Goal: Task Accomplishment & Management: Use online tool/utility

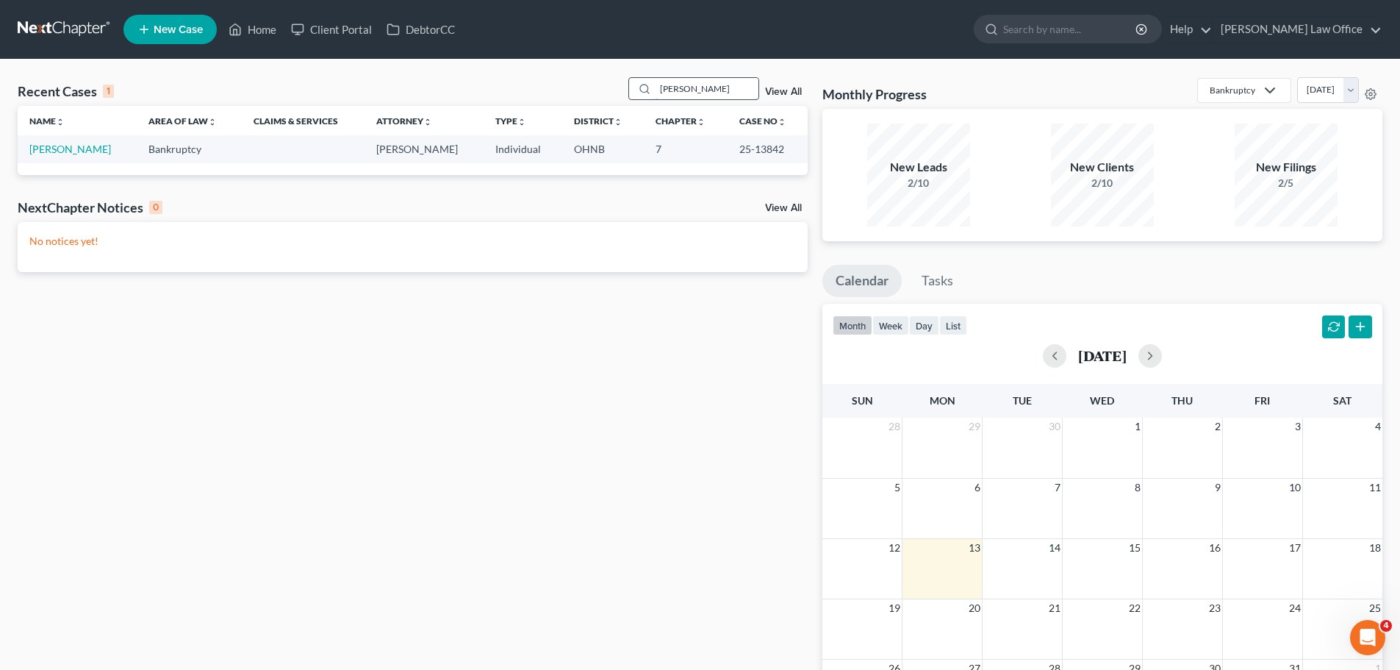
click at [680, 87] on input "[PERSON_NAME]" at bounding box center [707, 88] width 103 height 21
drag, startPoint x: 706, startPoint y: 92, endPoint x: 631, endPoint y: 91, distance: 75.0
click at [631, 91] on div "[PERSON_NAME]" at bounding box center [694, 88] width 131 height 23
type input "[PERSON_NAME]"
click at [87, 148] on link "[PERSON_NAME]" at bounding box center [70, 149] width 82 height 12
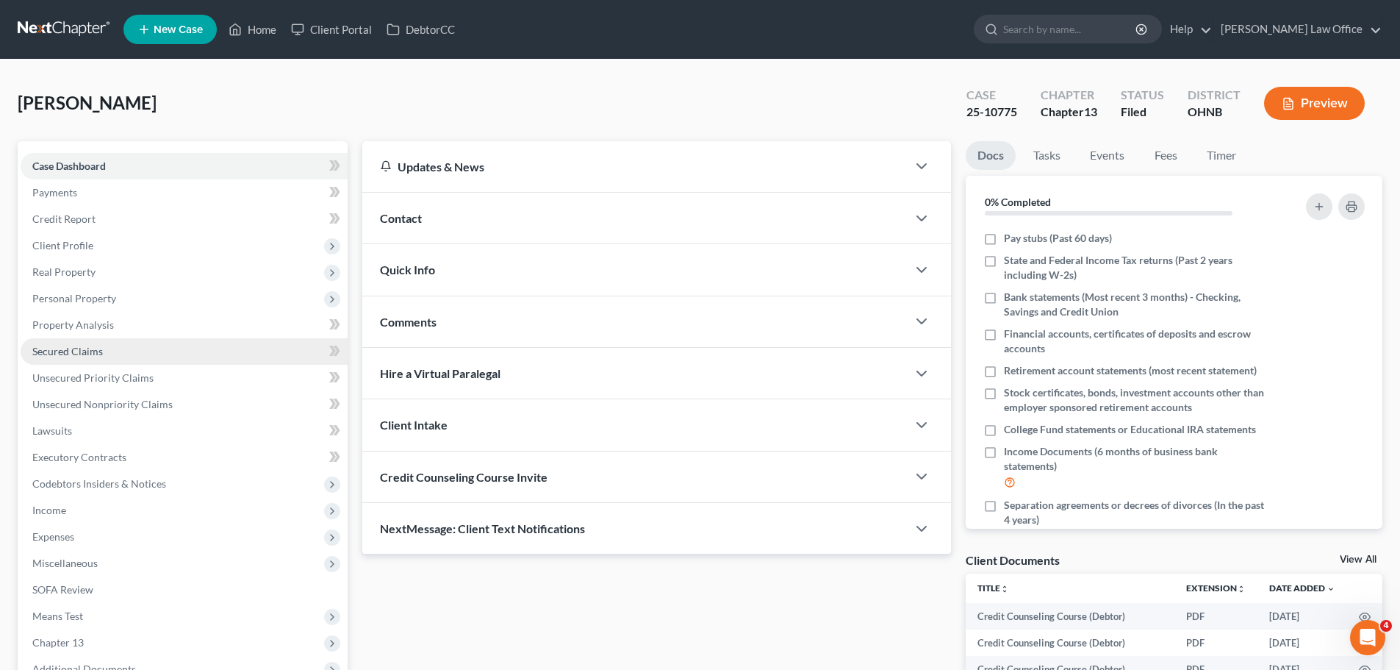
click at [87, 357] on link "Secured Claims" at bounding box center [184, 351] width 327 height 26
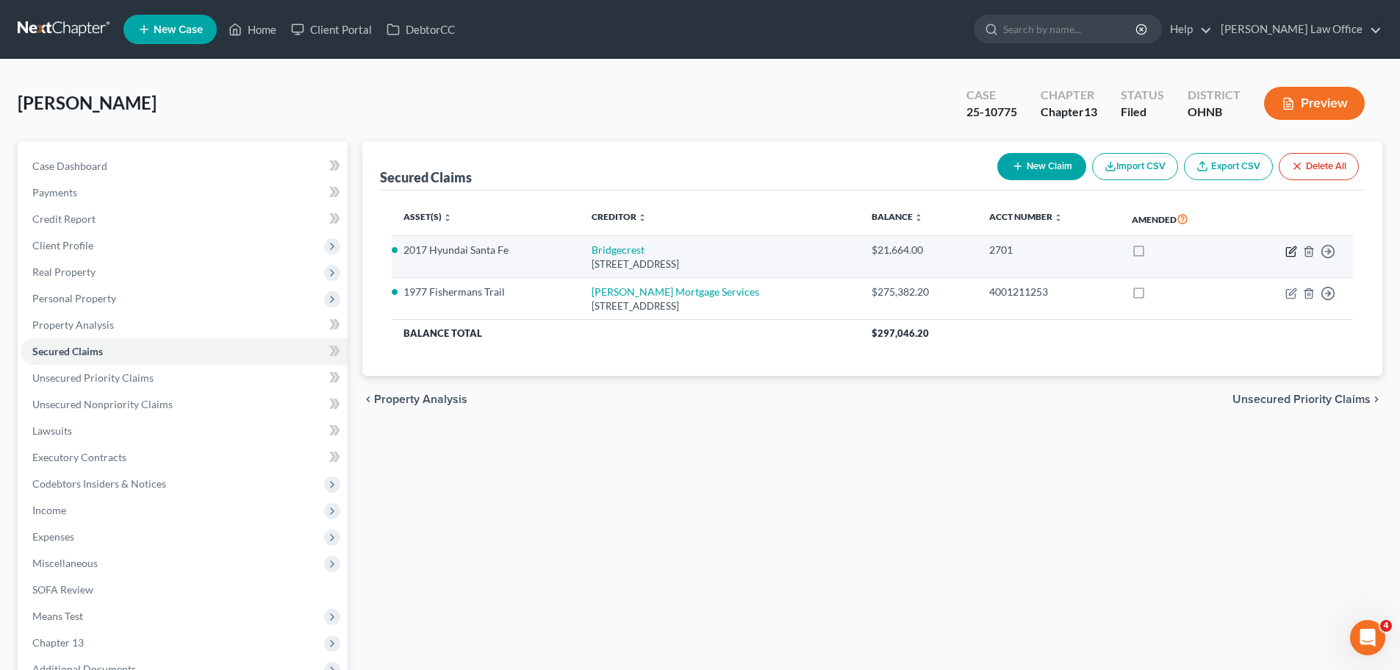
click at [1288, 252] on icon "button" at bounding box center [1292, 252] width 12 height 12
select select "3"
select select "7"
select select "0"
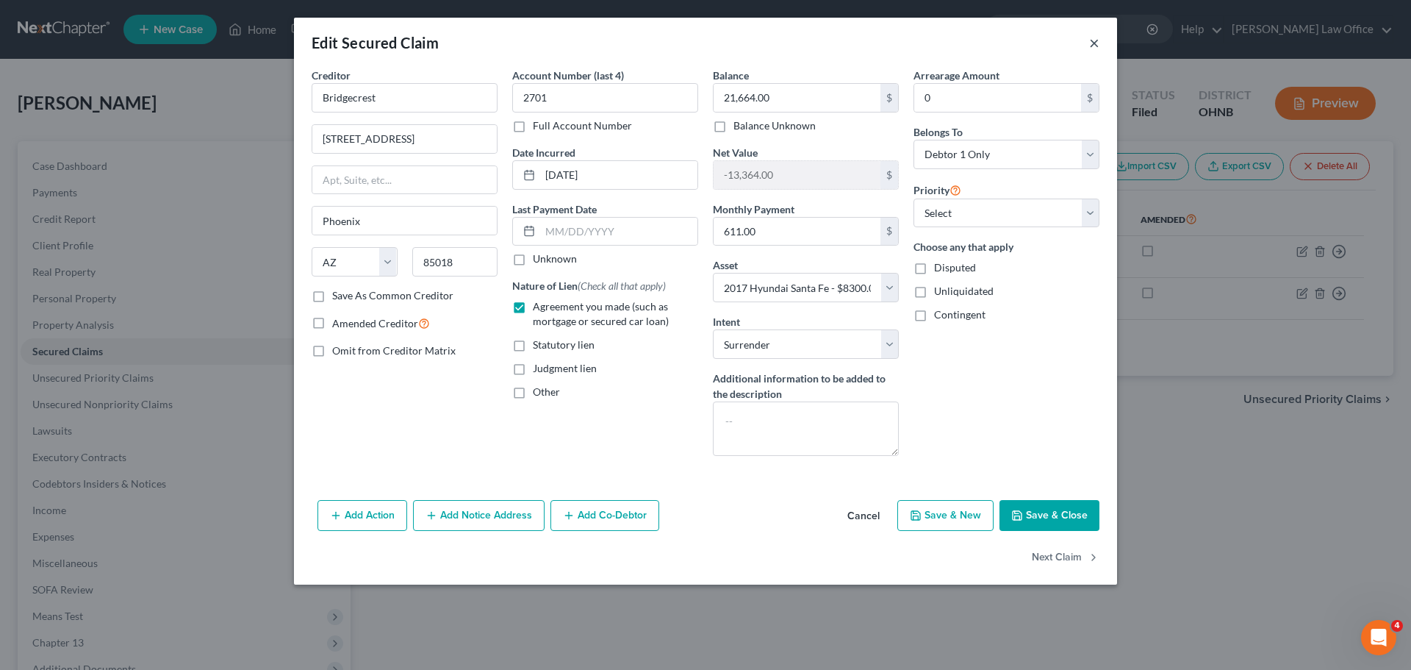
click at [1097, 46] on button "×" at bounding box center [1094, 43] width 10 height 18
